Goal: Task Accomplishment & Management: Manage account settings

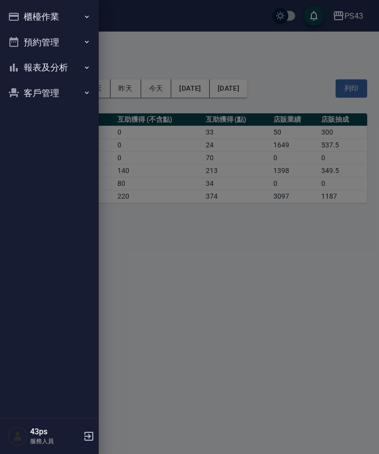
scroll to position [32, 0]
click at [30, 62] on button "報表及分析" at bounding box center [49, 68] width 91 height 26
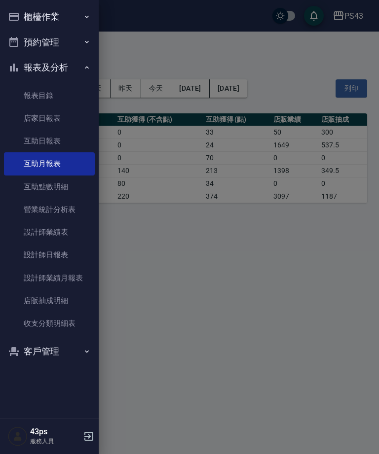
click at [26, 249] on link "設計師日報表" at bounding box center [49, 254] width 91 height 23
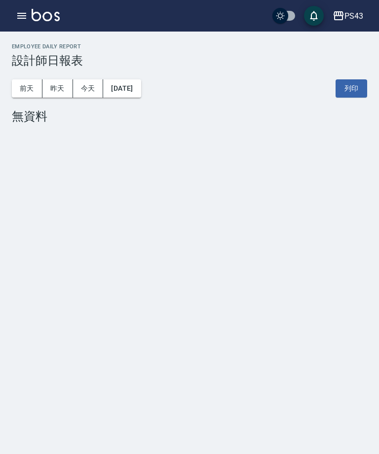
click at [55, 91] on button "昨天" at bounding box center [57, 88] width 31 height 18
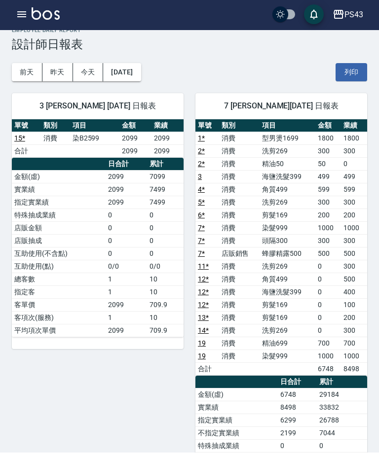
scroll to position [13, 0]
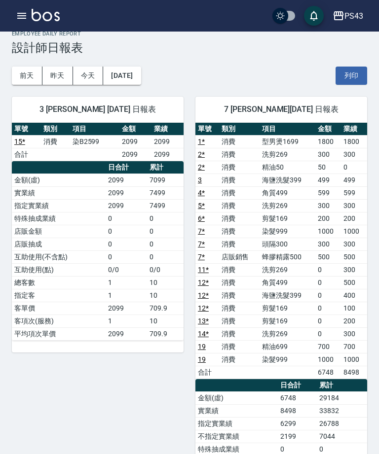
click at [28, 72] on button "前天" at bounding box center [27, 76] width 31 height 18
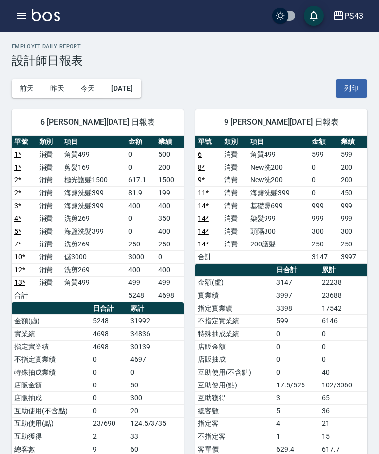
click at [57, 82] on button "昨天" at bounding box center [57, 88] width 31 height 18
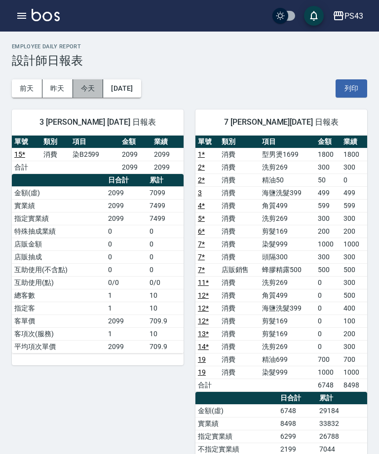
click at [82, 87] on button "今天" at bounding box center [88, 88] width 31 height 18
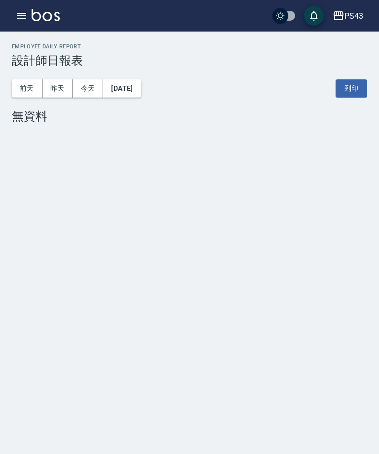
click at [64, 86] on button "昨天" at bounding box center [57, 88] width 31 height 18
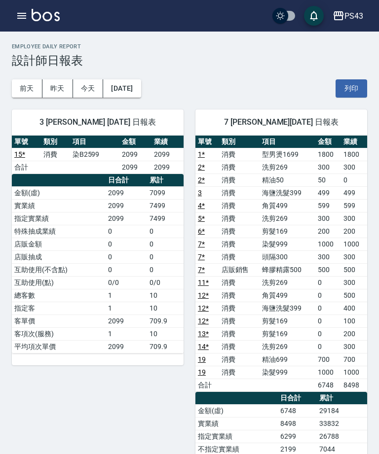
click at [29, 85] on button "前天" at bounding box center [27, 88] width 31 height 18
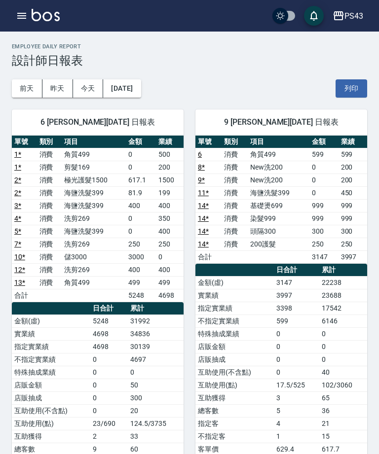
click at [63, 84] on button "昨天" at bounding box center [57, 88] width 31 height 18
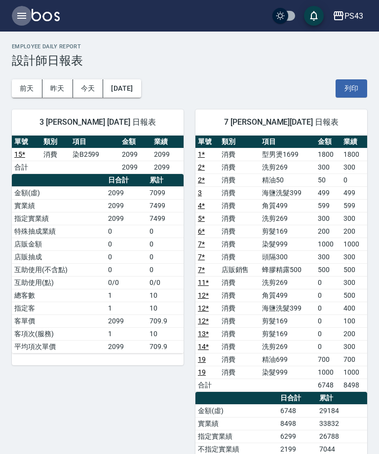
click at [21, 18] on icon "button" at bounding box center [21, 16] width 9 height 6
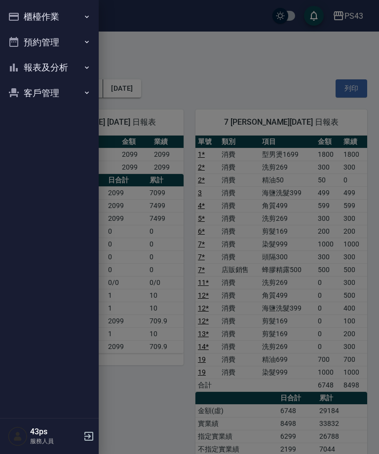
click at [37, 74] on button "報表及分析" at bounding box center [49, 68] width 91 height 26
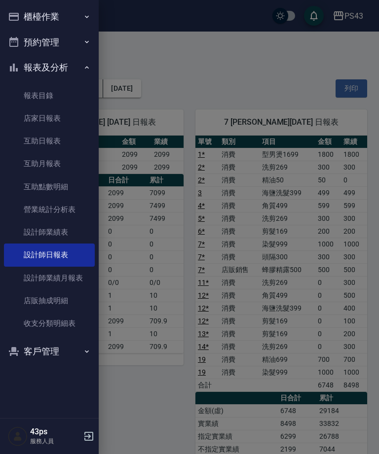
click at [24, 21] on button "櫃檯作業" at bounding box center [49, 17] width 91 height 26
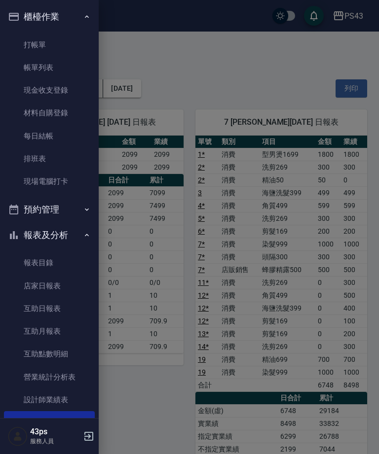
click at [24, 136] on link "每日結帳" at bounding box center [49, 136] width 91 height 23
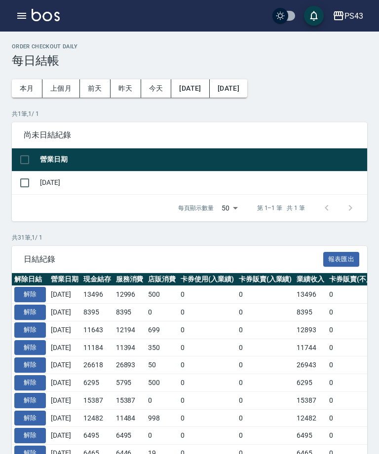
click at [27, 291] on button "解除" at bounding box center [30, 294] width 32 height 15
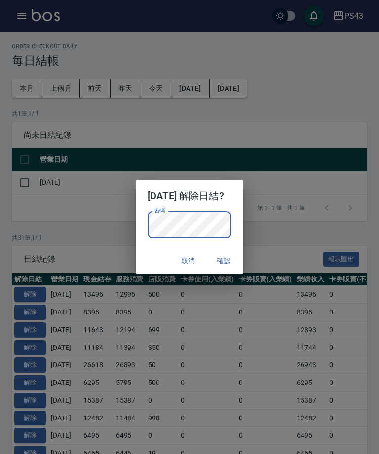
click at [224, 265] on button "確認" at bounding box center [224, 261] width 32 height 18
click at [194, 263] on button "取消" at bounding box center [188, 261] width 32 height 18
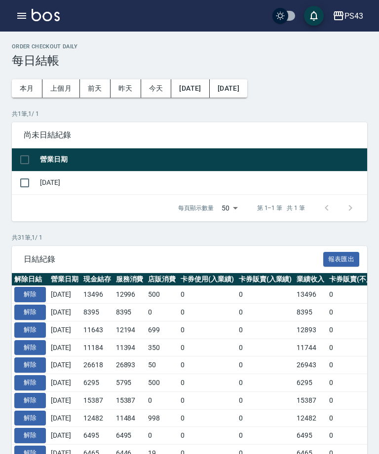
click at [38, 298] on button "解除" at bounding box center [30, 294] width 32 height 15
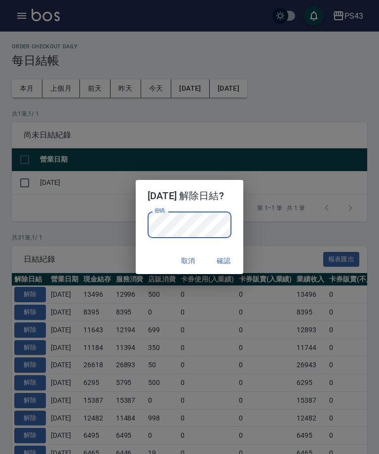
click at [236, 266] on button "確認" at bounding box center [224, 261] width 32 height 18
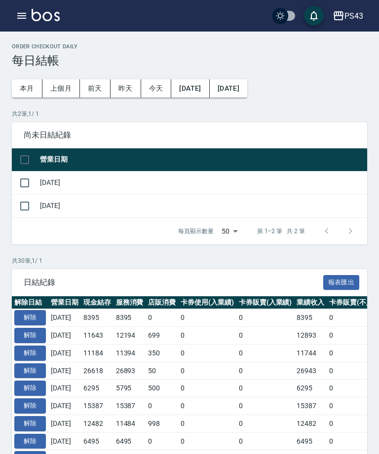
click at [16, 19] on icon "button" at bounding box center [22, 16] width 12 height 12
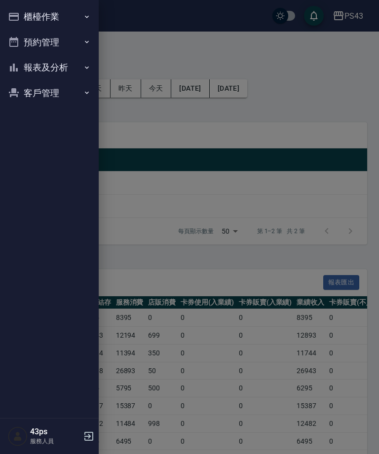
click at [19, 17] on button "櫃檯作業" at bounding box center [49, 17] width 91 height 26
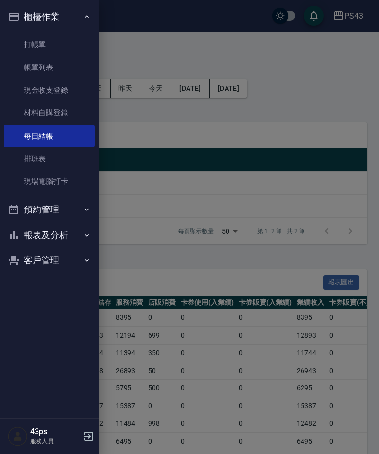
click at [70, 91] on link "現金收支登錄" at bounding box center [49, 90] width 91 height 23
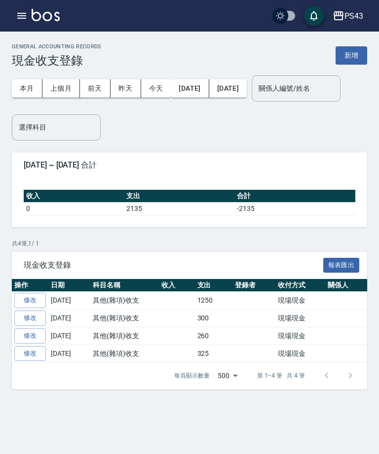
click at [355, 63] on button "新增" at bounding box center [351, 55] width 32 height 18
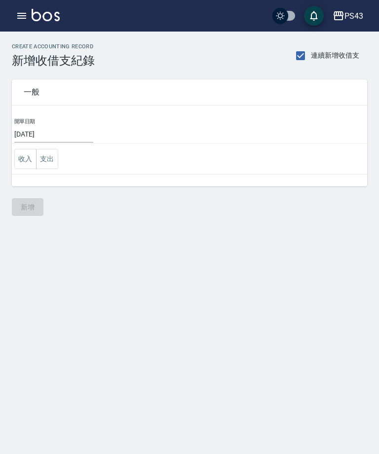
click at [52, 159] on button "支出" at bounding box center [47, 159] width 22 height 20
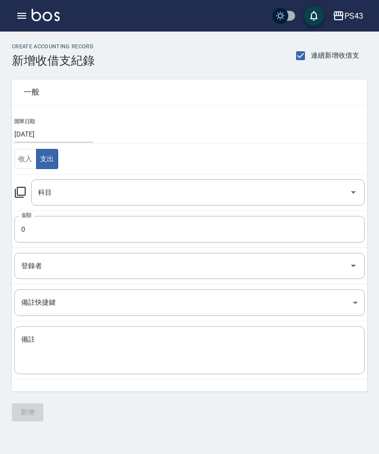
click at [25, 194] on icon at bounding box center [20, 192] width 11 height 11
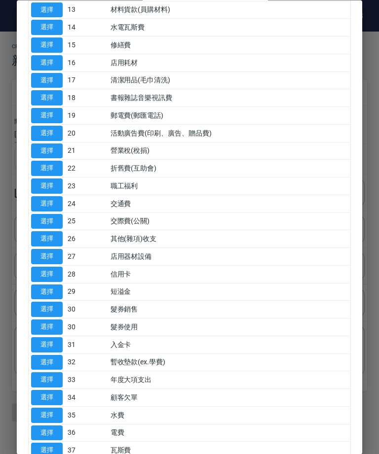
scroll to position [306, 0]
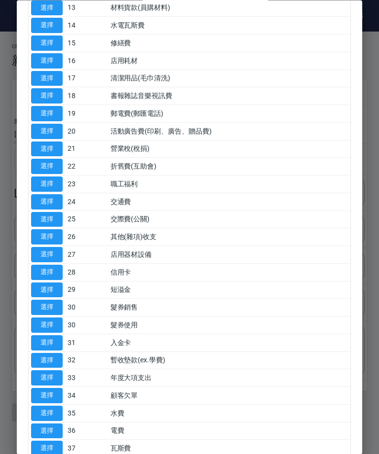
click at [46, 232] on button "選擇" at bounding box center [47, 237] width 32 height 15
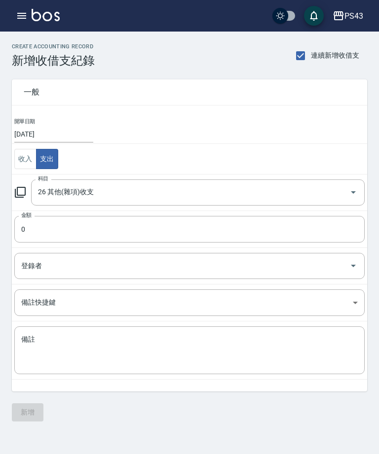
type input "26 其他(雜項)收支"
click at [220, 230] on input "0" at bounding box center [189, 229] width 350 height 27
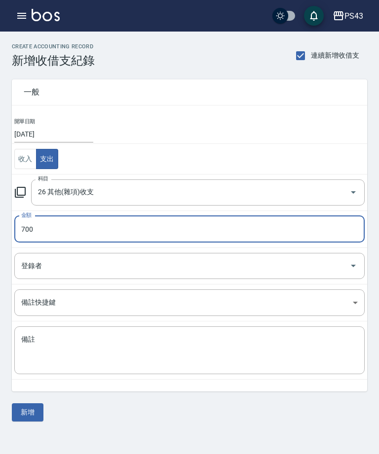
scroll to position [32, 0]
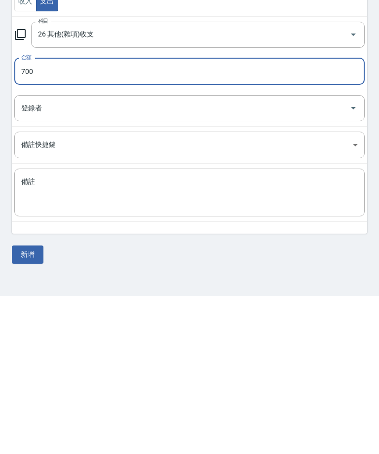
type input "700"
click at [312, 335] on textarea "備註" at bounding box center [189, 351] width 336 height 32
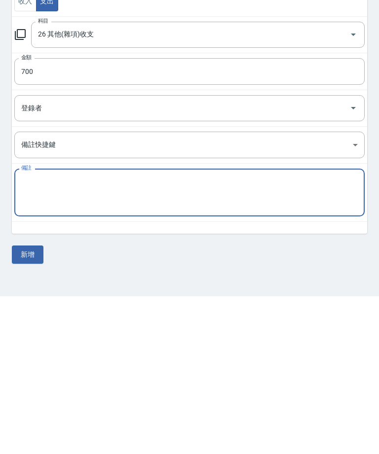
type textarea "ㄈ"
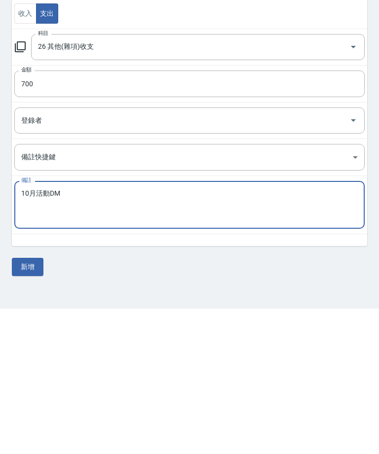
type textarea "10月活動DM"
click at [31, 403] on button "新增" at bounding box center [28, 412] width 32 height 18
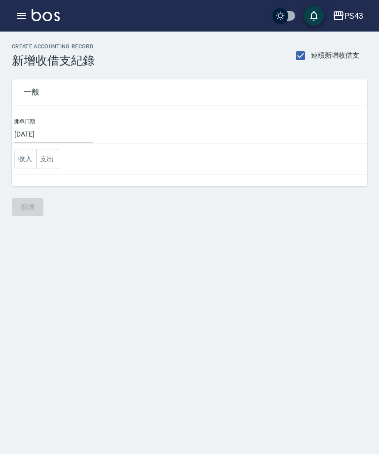
click at [22, 19] on icon "button" at bounding box center [21, 16] width 9 height 6
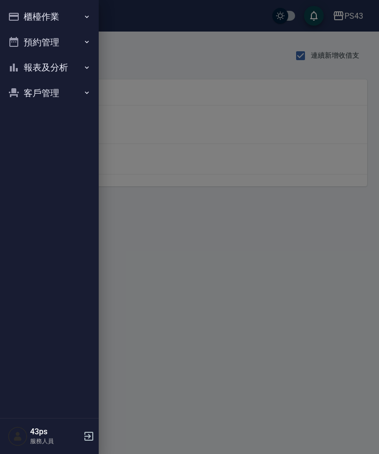
click at [81, 26] on button "櫃檯作業" at bounding box center [49, 17] width 91 height 26
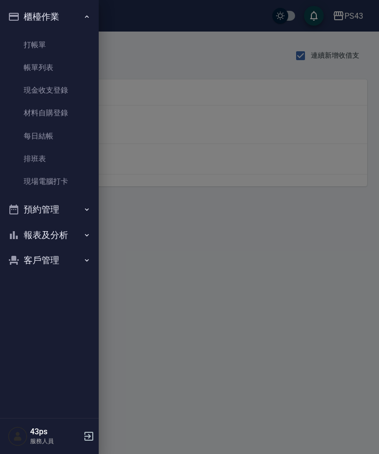
click at [77, 89] on link "現金收支登錄" at bounding box center [49, 90] width 91 height 23
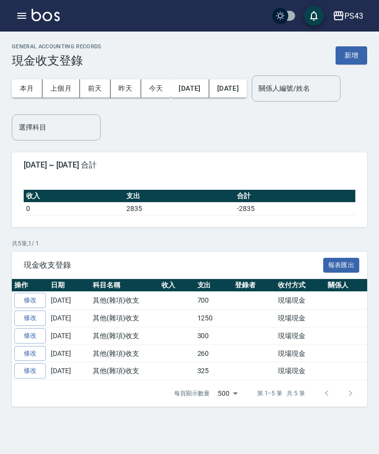
click at [30, 304] on link "修改" at bounding box center [30, 300] width 32 height 15
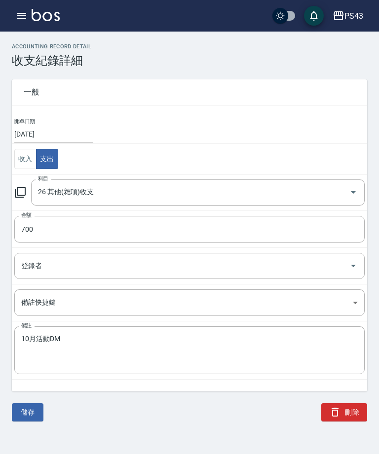
click at [52, 136] on input "[DATE]" at bounding box center [53, 134] width 79 height 16
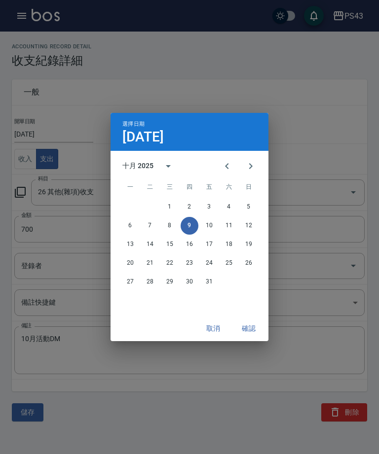
click at [169, 226] on button "8" at bounding box center [170, 226] width 18 height 18
type input "[DATE]"
click at [256, 334] on button "確認" at bounding box center [249, 328] width 32 height 18
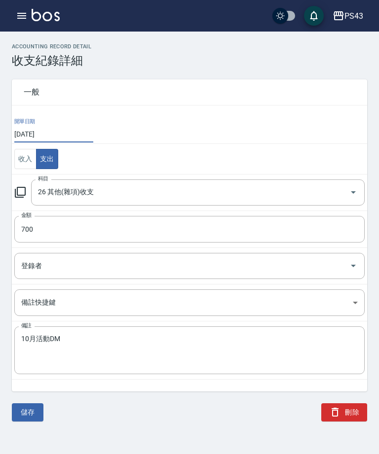
click at [25, 414] on button "儲存" at bounding box center [28, 412] width 32 height 18
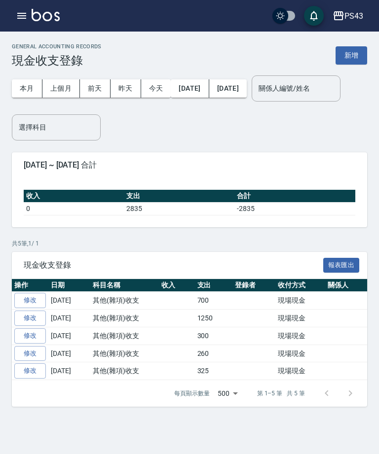
click at [350, 51] on button "新增" at bounding box center [351, 55] width 32 height 18
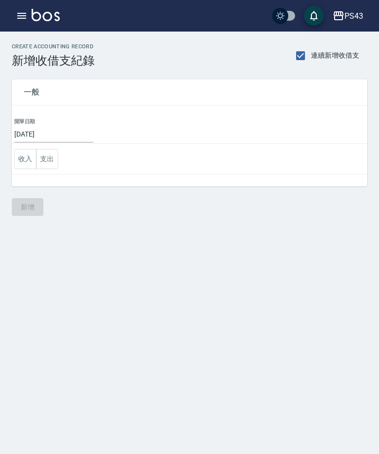
click at [18, 156] on button "收入" at bounding box center [25, 159] width 22 height 20
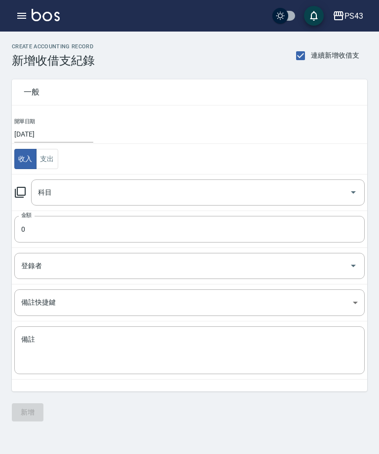
click at [41, 164] on button "支出" at bounding box center [47, 159] width 22 height 20
click at [22, 193] on icon at bounding box center [20, 192] width 12 height 12
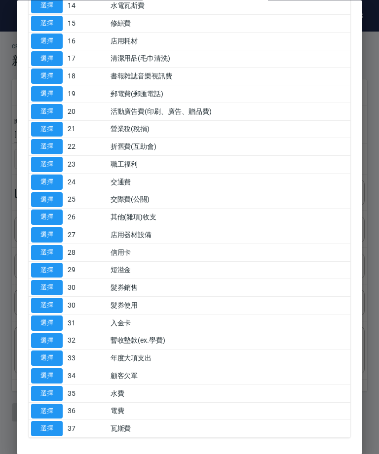
scroll to position [325, 0]
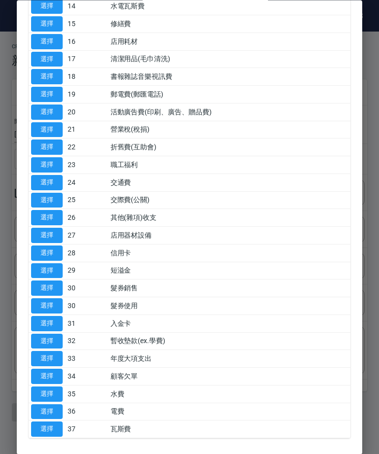
click at [48, 210] on button "選擇" at bounding box center [47, 217] width 32 height 15
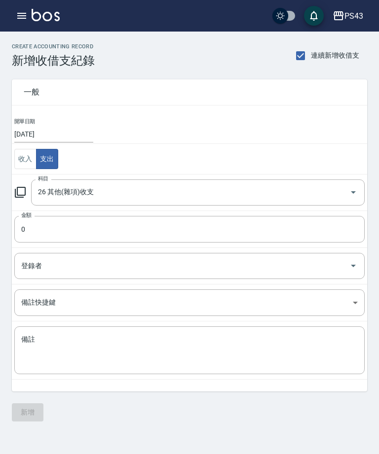
type input "26 其他(雜項)收支"
click at [51, 223] on input "0" at bounding box center [189, 229] width 350 height 27
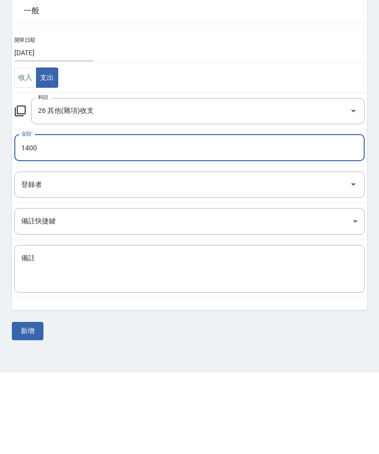
type input "1400"
click at [41, 335] on textarea "備註" at bounding box center [189, 351] width 336 height 32
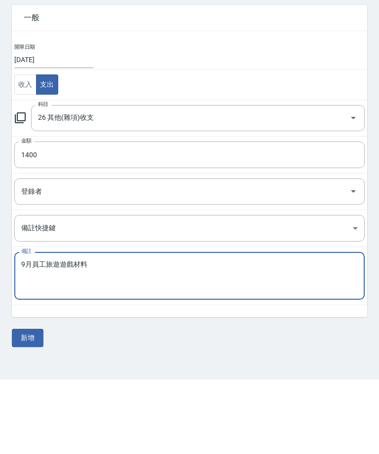
scroll to position [0, 0]
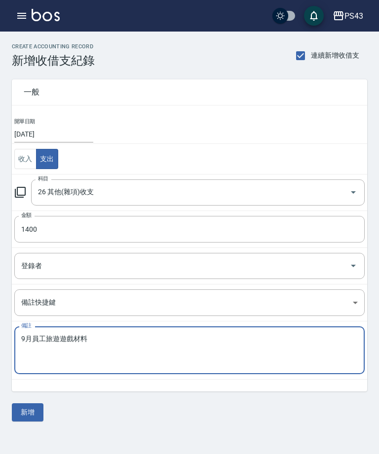
type textarea "9月員工旅遊遊戲材料"
click at [52, 136] on input "[DATE]" at bounding box center [53, 134] width 79 height 16
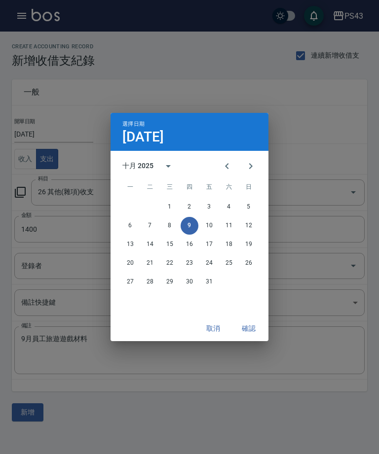
click at [169, 231] on button "8" at bounding box center [170, 226] width 18 height 18
type input "[DATE]"
click at [252, 330] on button "確認" at bounding box center [249, 328] width 32 height 18
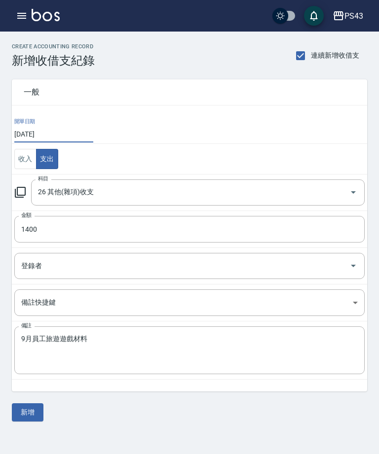
click at [23, 416] on button "新增" at bounding box center [28, 412] width 32 height 18
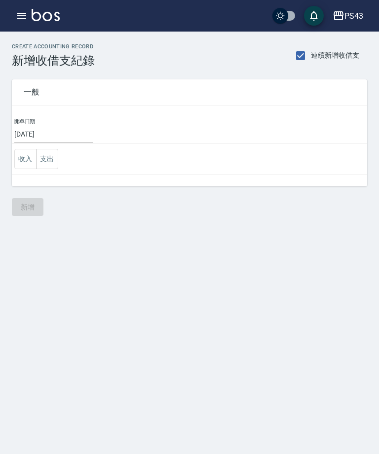
click at [13, 21] on button "button" at bounding box center [22, 16] width 20 height 20
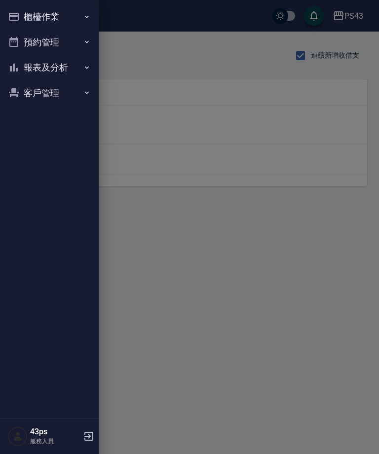
click at [24, 19] on button "櫃檯作業" at bounding box center [49, 17] width 91 height 26
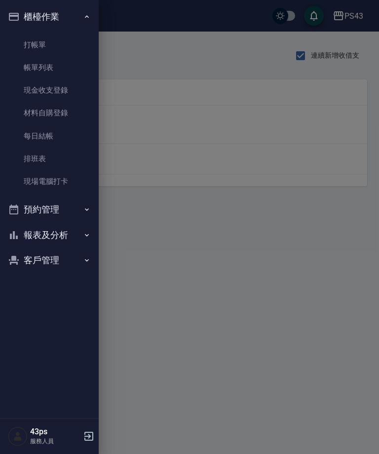
click at [69, 95] on link "現金收支登錄" at bounding box center [49, 90] width 91 height 23
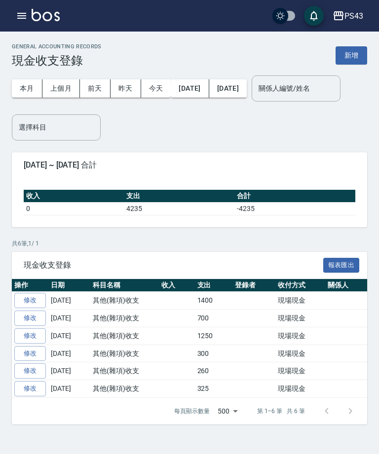
click at [26, 17] on icon "button" at bounding box center [22, 16] width 12 height 12
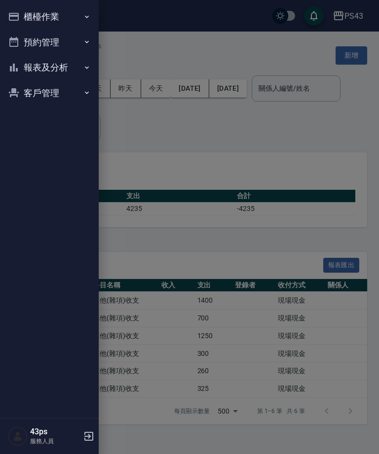
click at [66, 21] on button "櫃檯作業" at bounding box center [49, 17] width 91 height 26
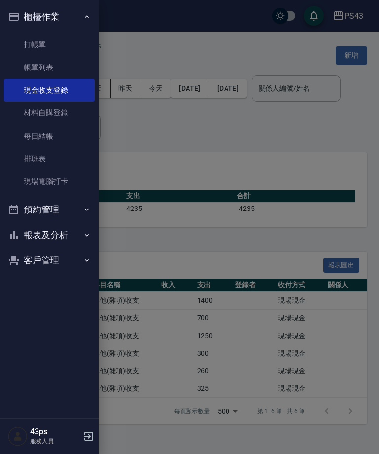
click at [58, 142] on link "每日結帳" at bounding box center [49, 136] width 91 height 23
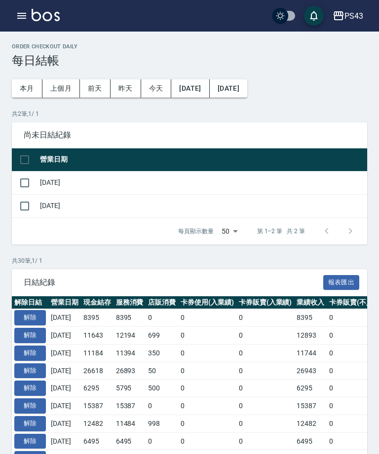
click at [26, 190] on input "checkbox" at bounding box center [24, 183] width 21 height 21
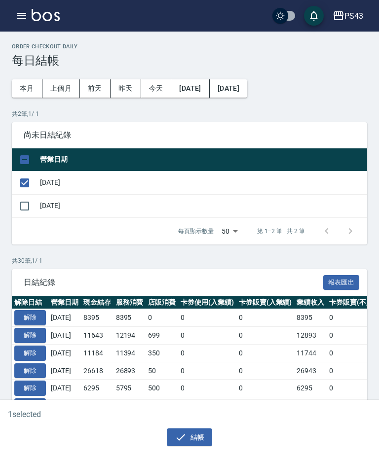
click at [187, 437] on button "結帳" at bounding box center [190, 437] width 46 height 18
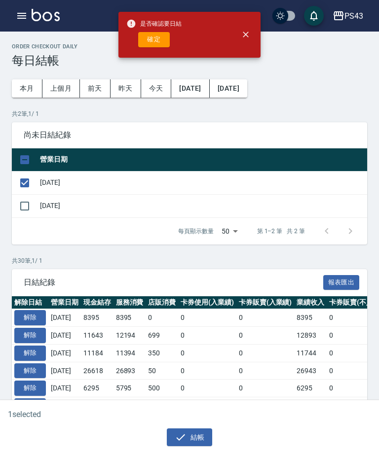
click at [160, 40] on button "確定" at bounding box center [154, 39] width 32 height 15
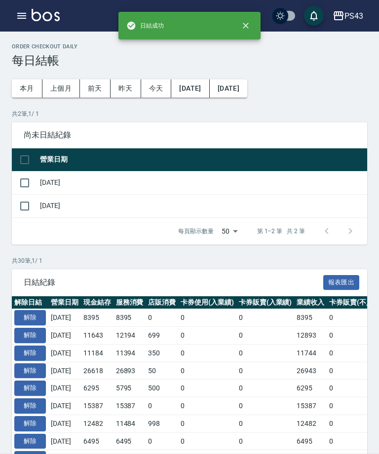
checkbox input "false"
